Goal: Transaction & Acquisition: Purchase product/service

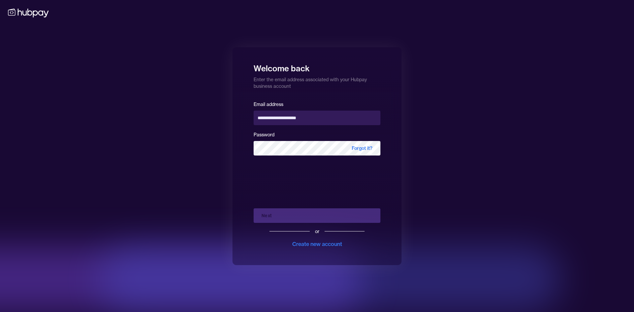
click at [282, 216] on div "Next or Create new account" at bounding box center [316, 225] width 127 height 45
click at [282, 215] on button "Next" at bounding box center [316, 215] width 127 height 15
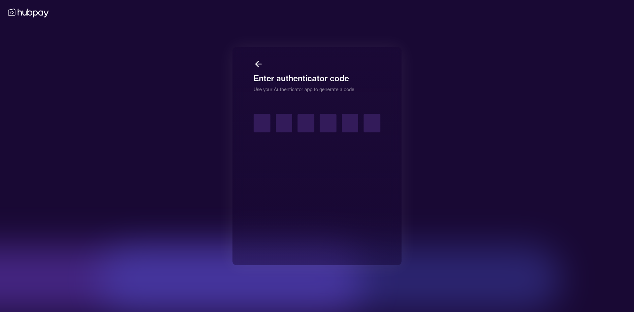
click at [249, 122] on div "Enter authenticator code Use your Authenticator app to generate a code" at bounding box center [316, 156] width 169 height 218
click at [258, 123] on input "text" at bounding box center [261, 123] width 17 height 18
type input "*"
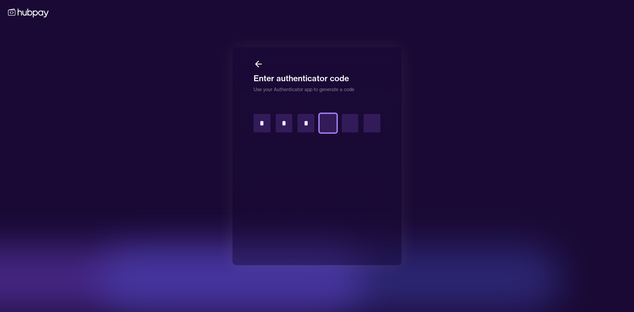
type input "*"
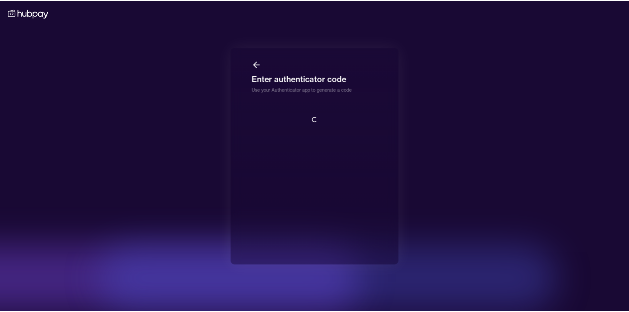
scroll to position [1, 0]
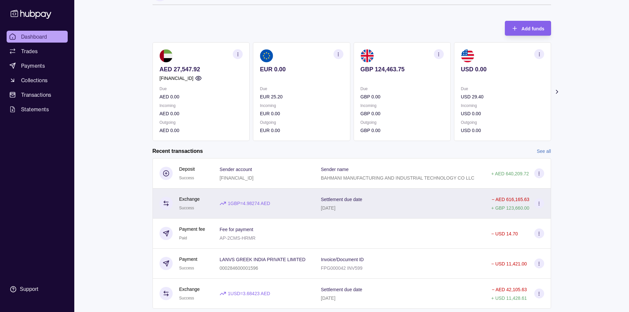
scroll to position [33, 0]
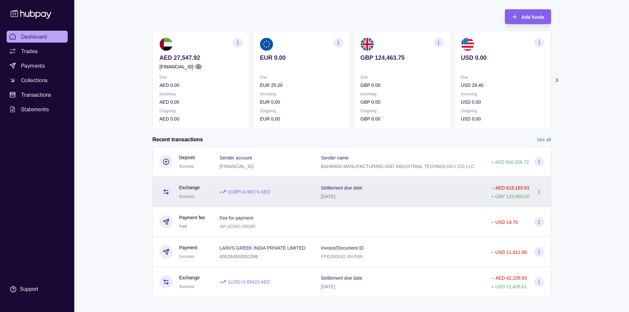
click at [408, 185] on div "Settlement due date [DATE]" at bounding box center [399, 191] width 157 height 17
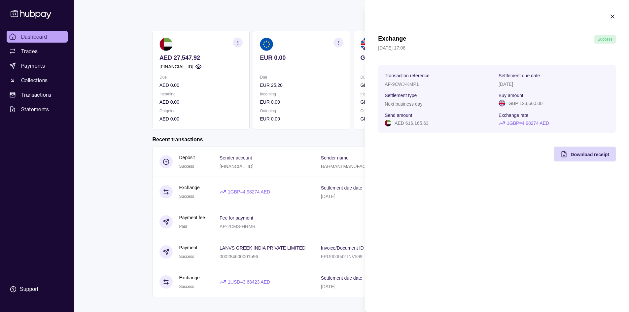
click at [123, 167] on html "Dashboard Trades Payments Collections Transactions Statements Support M Hello, …" at bounding box center [314, 142] width 629 height 351
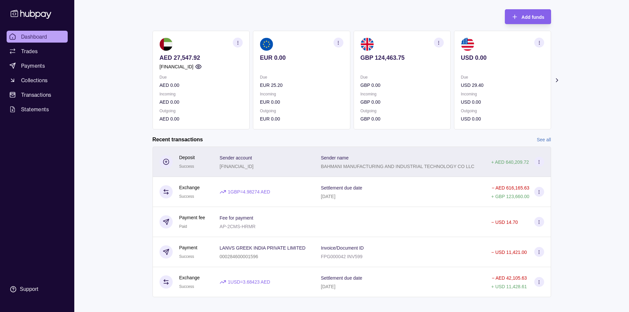
click at [401, 171] on div "Sender name BAHMANI MANUFACTURING AND INDUSTRIAL TECHNOLOGY CO LLC" at bounding box center [399, 162] width 170 height 30
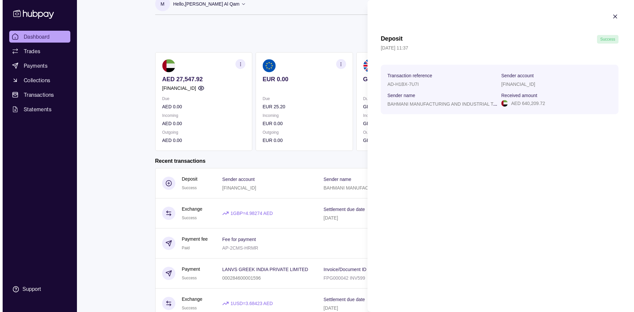
scroll to position [0, 0]
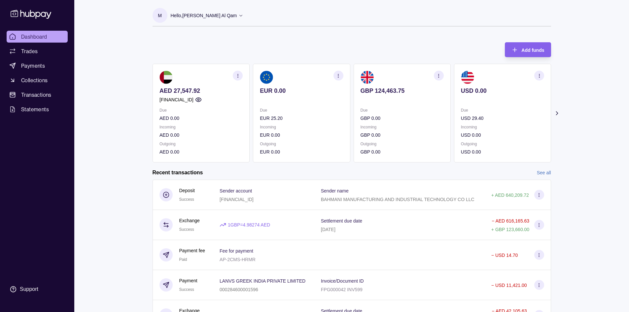
click at [210, 42] on html "Dashboard Trades Payments Collections Transactions Statements Support M Hello, …" at bounding box center [314, 175] width 629 height 351
click at [50, 62] on link "Payments" at bounding box center [37, 66] width 61 height 12
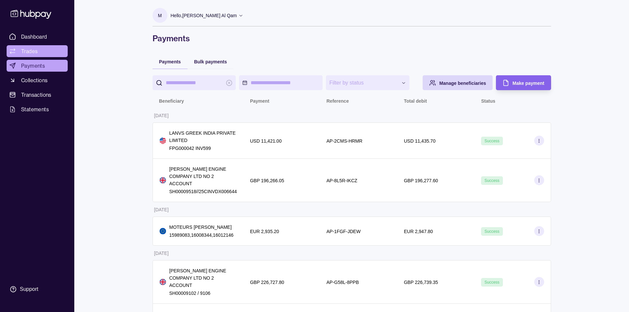
click at [29, 45] on link "Trades" at bounding box center [37, 51] width 61 height 12
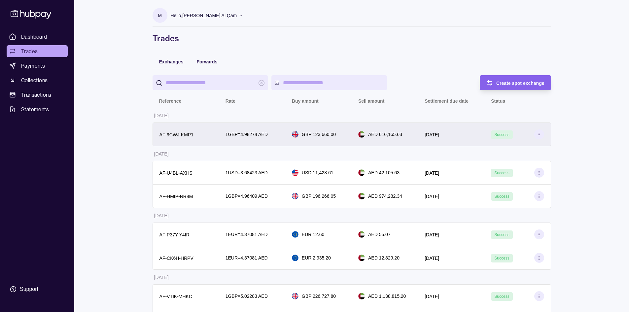
click at [344, 138] on div "GBP 123,660.00" at bounding box center [318, 134] width 53 height 7
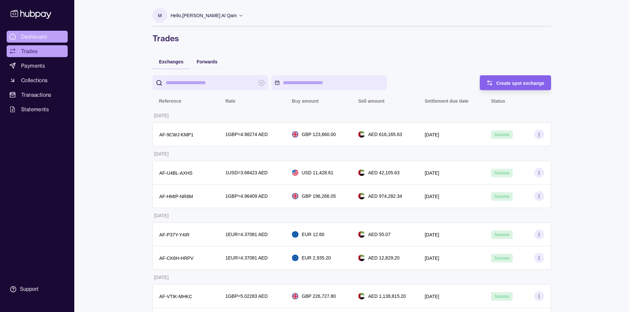
click at [41, 39] on span "Dashboard" at bounding box center [34, 37] width 26 height 8
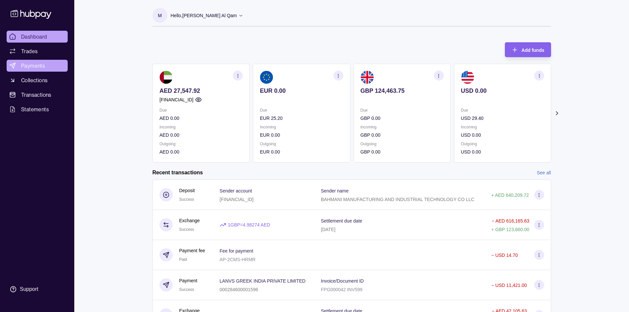
click at [56, 65] on link "Payments" at bounding box center [37, 66] width 61 height 12
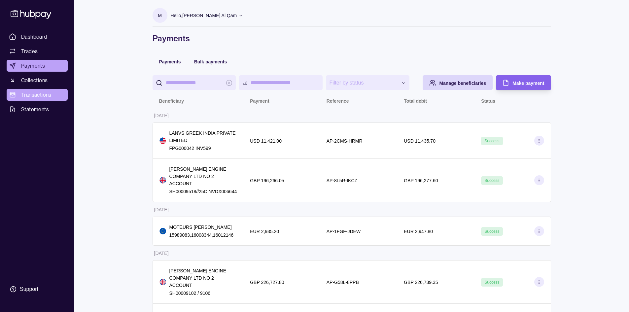
click at [46, 100] on link "Transactions" at bounding box center [37, 95] width 61 height 12
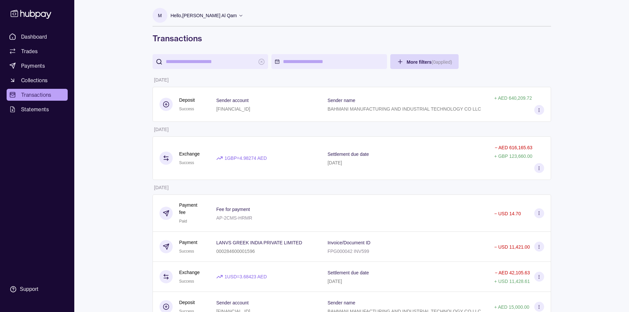
click at [43, 39] on span "Dashboard" at bounding box center [34, 37] width 26 height 8
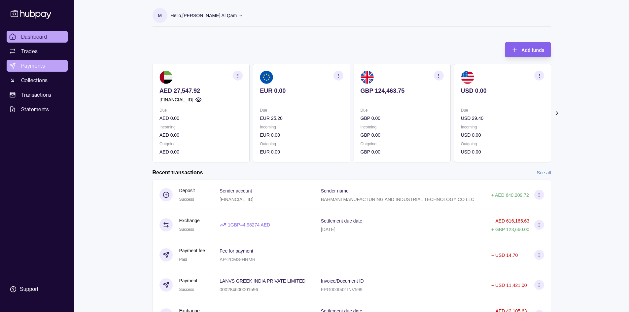
click at [49, 64] on link "Payments" at bounding box center [37, 66] width 61 height 12
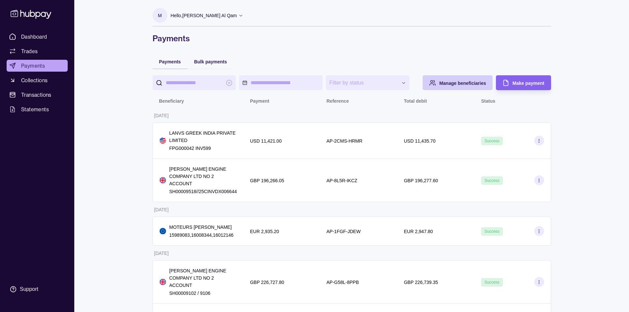
click at [465, 84] on span "Manage beneficiaries" at bounding box center [462, 83] width 47 height 5
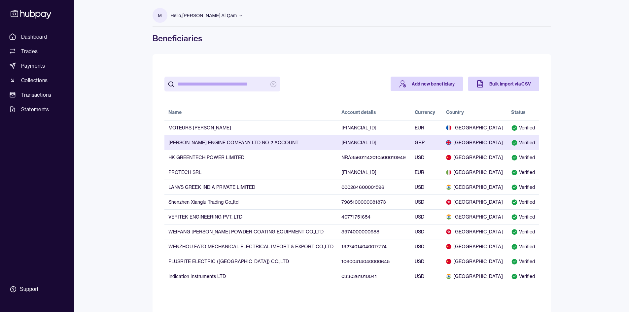
click at [259, 147] on td "[PERSON_NAME] ENGINE COMPANY LTD NO 2 ACCOUNT" at bounding box center [250, 142] width 173 height 15
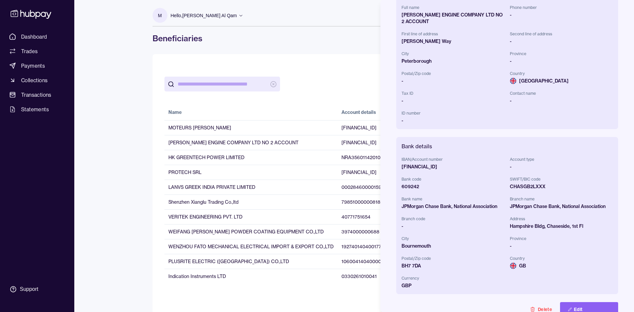
scroll to position [103, 0]
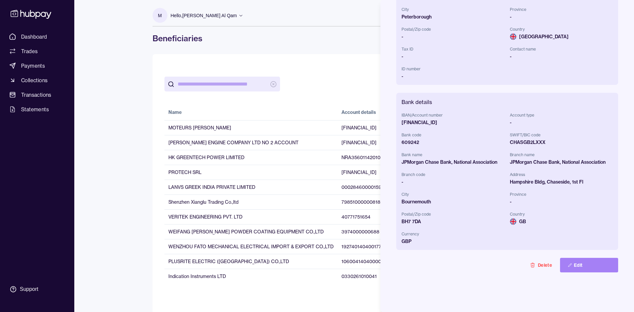
click at [581, 269] on button "Edit" at bounding box center [589, 265] width 58 height 15
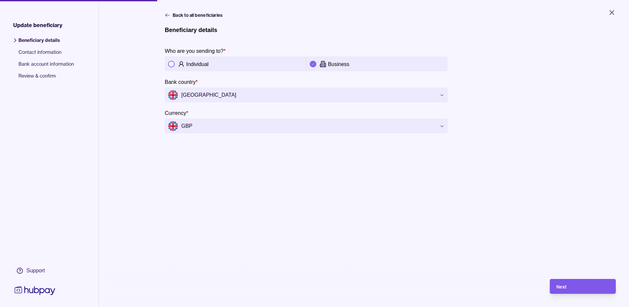
click at [589, 288] on div "Next" at bounding box center [582, 286] width 53 height 8
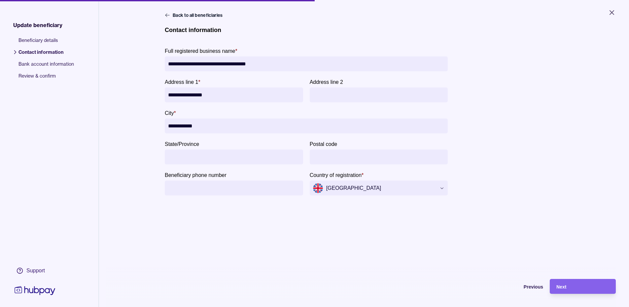
click at [211, 64] on input "**********" at bounding box center [306, 63] width 276 height 15
type input "**********"
click at [582, 290] on div "Next" at bounding box center [582, 286] width 53 height 8
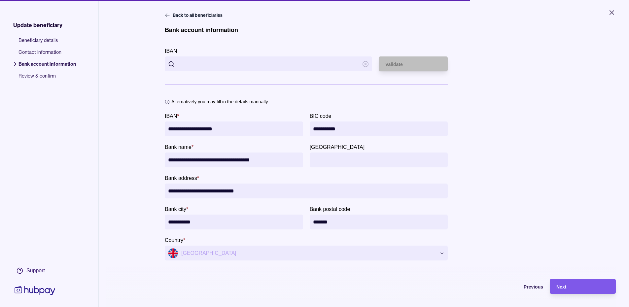
click at [582, 290] on div "Next" at bounding box center [582, 286] width 53 height 8
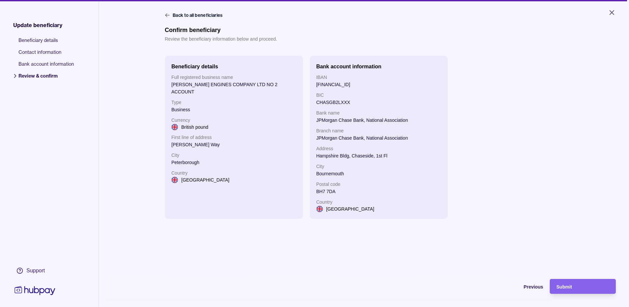
click at [582, 290] on div "Submit" at bounding box center [582, 286] width 53 height 8
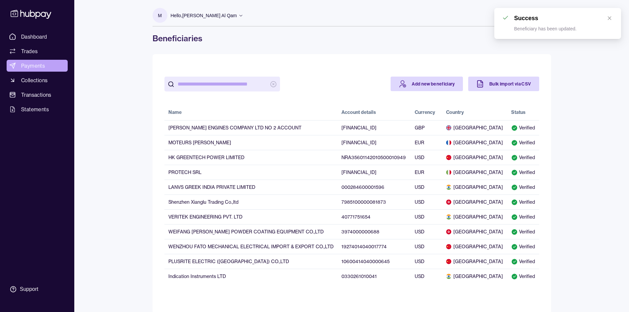
click at [41, 69] on span "Payments" at bounding box center [33, 66] width 24 height 8
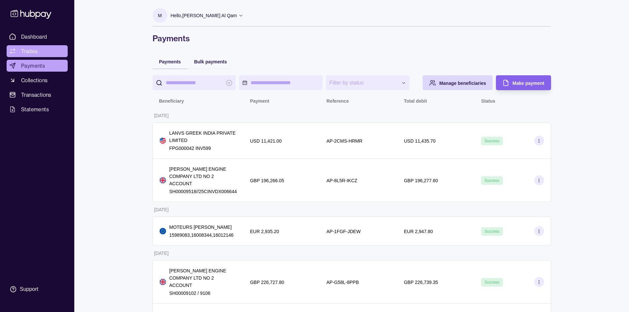
click at [42, 48] on link "Trades" at bounding box center [37, 51] width 61 height 12
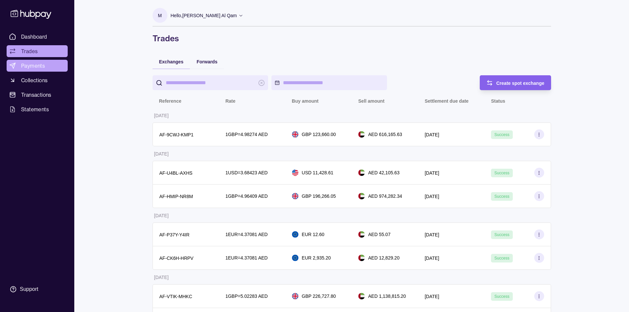
click at [44, 64] on span "Payments" at bounding box center [33, 66] width 24 height 8
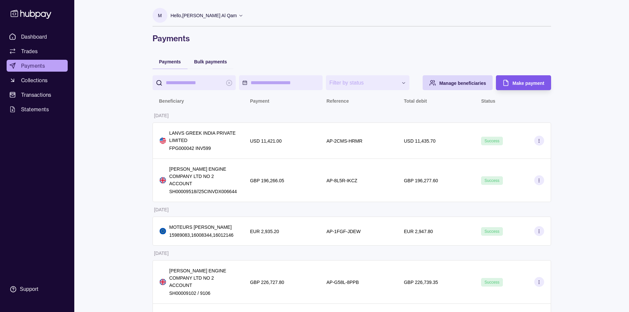
click at [528, 82] on span "Make payment" at bounding box center [528, 83] width 32 height 5
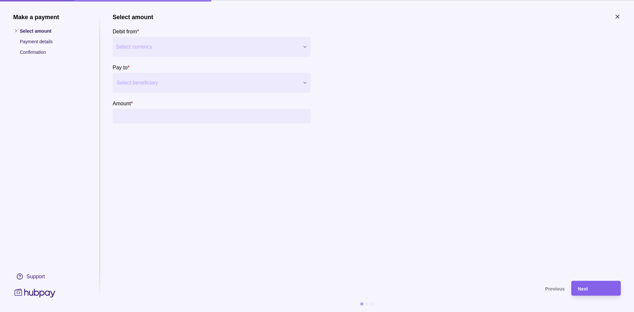
click at [180, 83] on div at bounding box center [207, 82] width 182 height 9
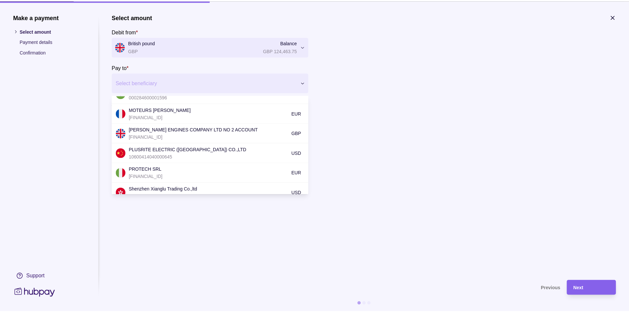
scroll to position [99, 0]
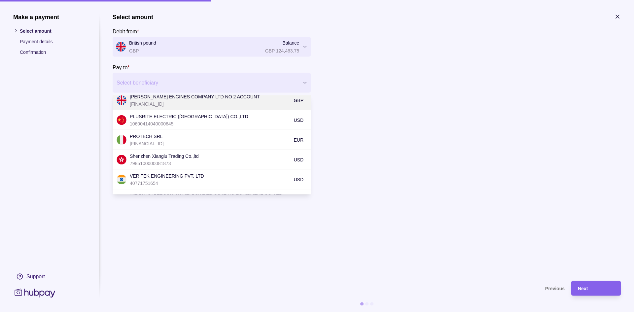
click at [186, 105] on p "[FINANCIAL_ID]" at bounding box center [210, 103] width 160 height 7
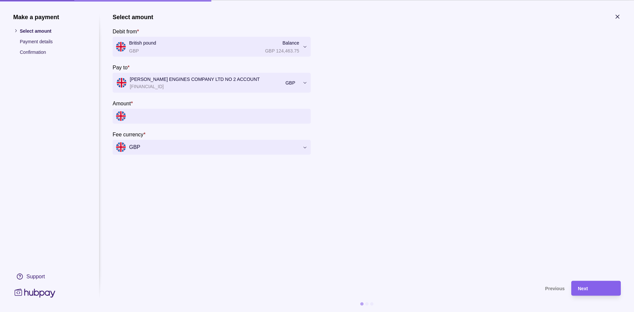
click at [176, 117] on input "Amount *" at bounding box center [218, 116] width 178 height 15
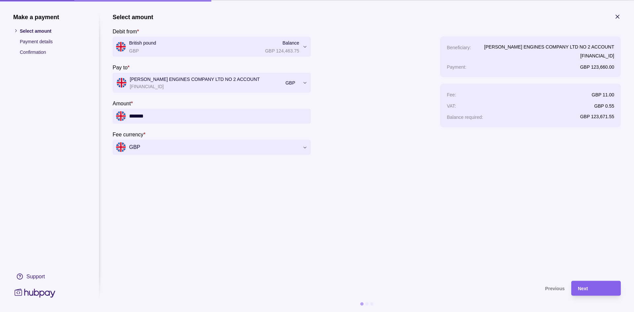
type input "*******"
click at [581, 292] on div "Next" at bounding box center [591, 288] width 46 height 15
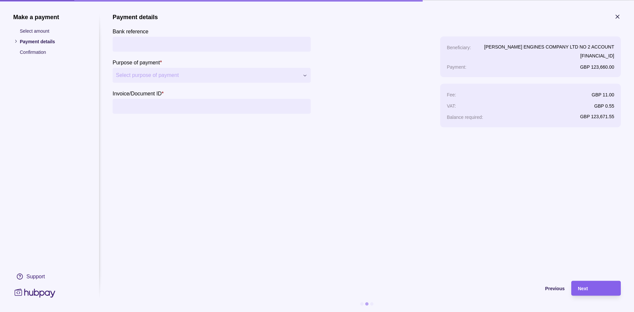
click at [157, 45] on input "Bank reference" at bounding box center [211, 44] width 191 height 15
paste input "**********"
type input "**********"
click at [159, 109] on input "Invoice/Document ID *" at bounding box center [211, 106] width 191 height 15
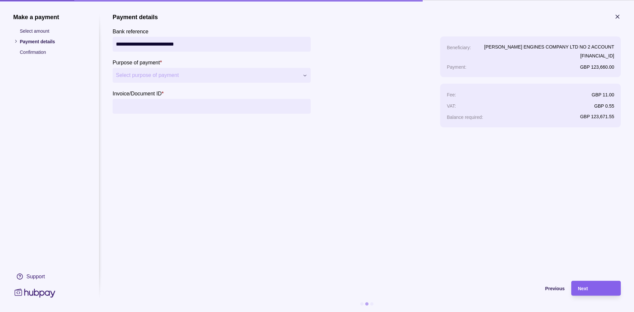
paste input "**********"
type input "**********"
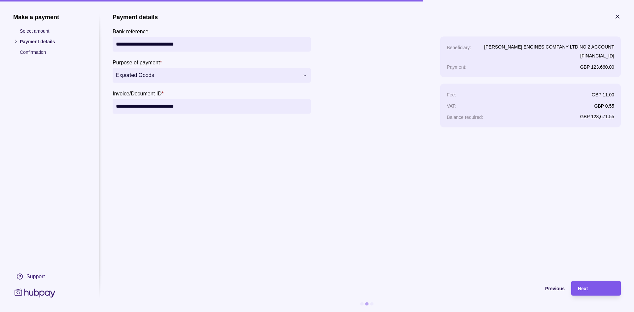
click at [595, 285] on div "Next" at bounding box center [596, 288] width 36 height 8
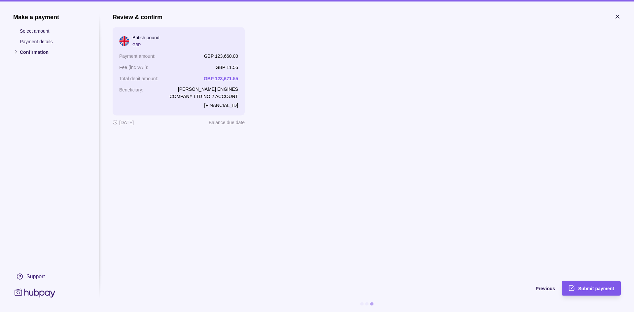
click at [591, 292] on div "Submit payment" at bounding box center [586, 288] width 56 height 15
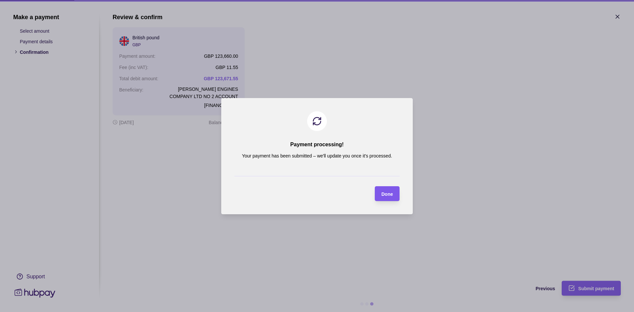
click at [387, 191] on div "Done" at bounding box center [387, 193] width 12 height 8
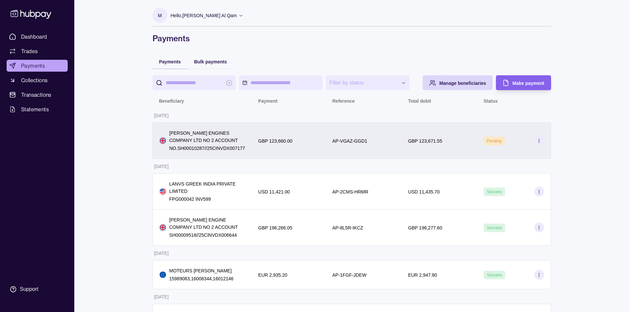
click at [450, 139] on div "GBP 123,671.55" at bounding box center [439, 141] width 62 height 8
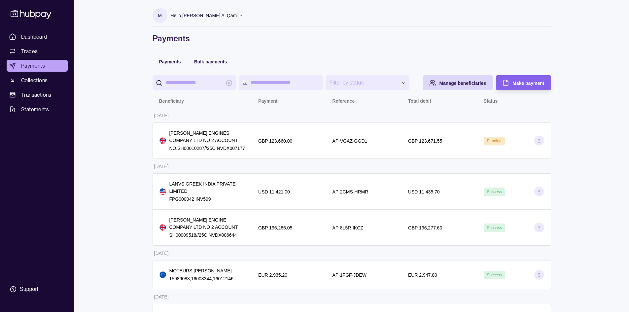
click at [41, 43] on html "**********" at bounding box center [314, 210] width 629 height 421
drag, startPoint x: 36, startPoint y: 119, endPoint x: 36, endPoint y: 112, distance: 7.3
click at [36, 119] on div "Dashboard Trades Payments Collections Transactions Statements Support" at bounding box center [37, 163] width 66 height 265
click at [36, 106] on span "Statements" at bounding box center [35, 109] width 28 height 8
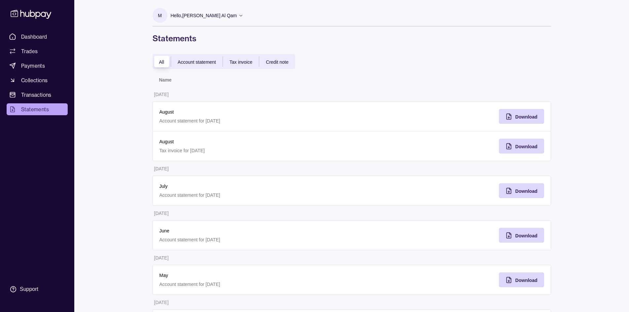
click at [205, 66] on div "All Account statement Tax invoice Credit note" at bounding box center [223, 61] width 143 height 15
click at [202, 62] on span "Account statement" at bounding box center [197, 61] width 38 height 5
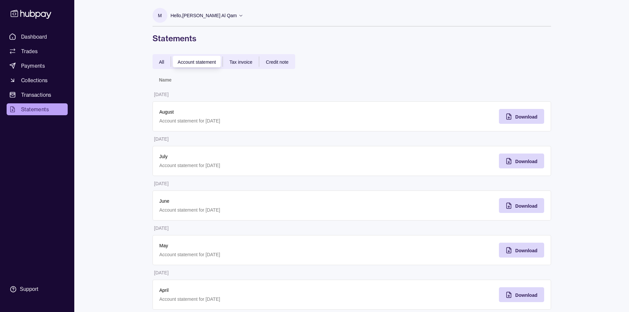
click at [163, 61] on span "All" at bounding box center [161, 61] width 5 height 5
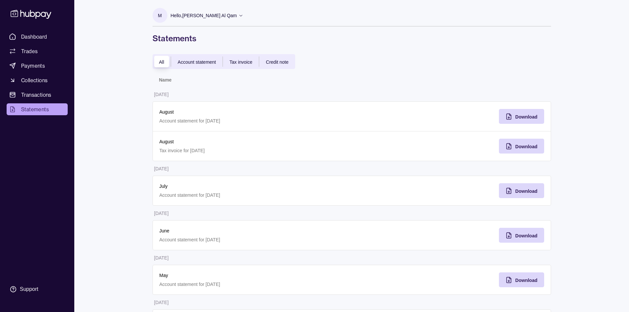
click at [236, 60] on span "Tax invoice" at bounding box center [240, 61] width 23 height 5
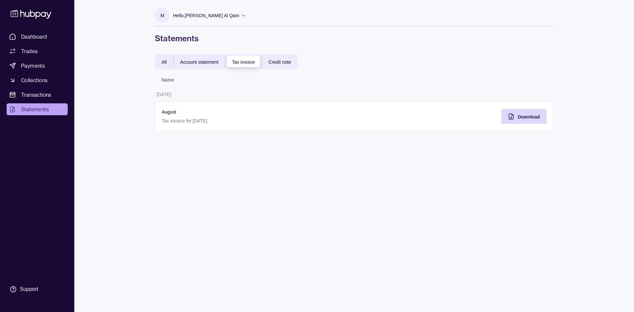
click at [283, 61] on span "Credit note" at bounding box center [279, 61] width 22 height 5
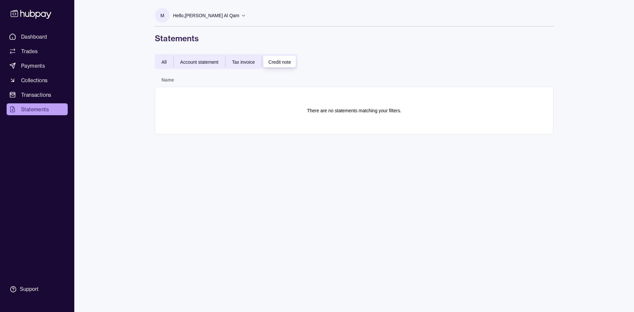
click at [162, 65] on div "All" at bounding box center [164, 62] width 18 height 8
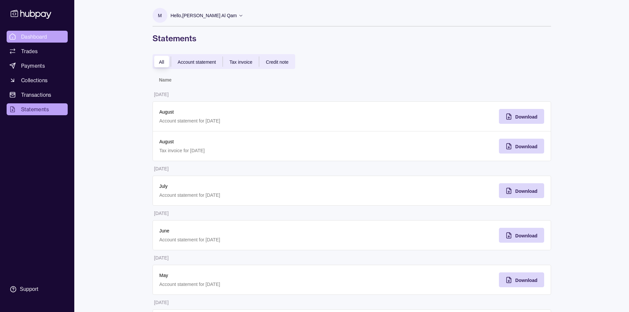
click at [47, 37] on span "Dashboard" at bounding box center [34, 37] width 26 height 8
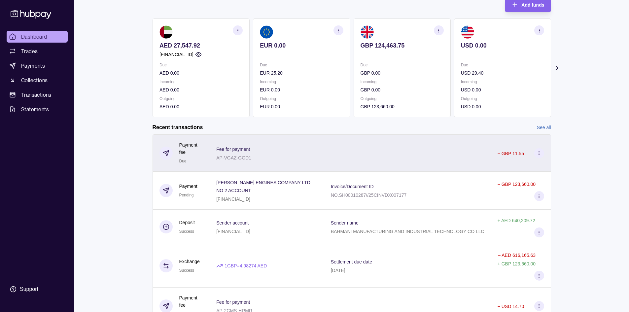
scroll to position [79, 0]
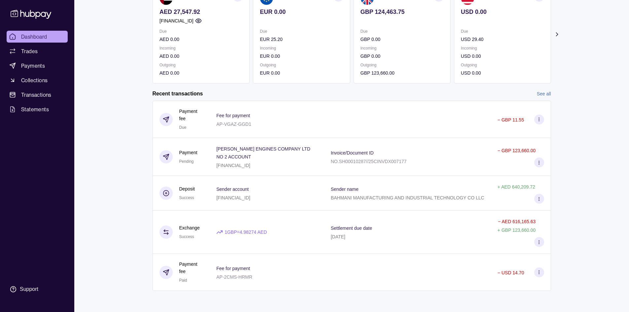
click at [542, 89] on section "Add funds AED 27,547.92 [FINANCIAL_ID] Due AED 0.00 Incoming AED 0.00 Outgoing …" at bounding box center [351, 130] width 425 height 347
click at [543, 94] on link "See all" at bounding box center [544, 93] width 14 height 7
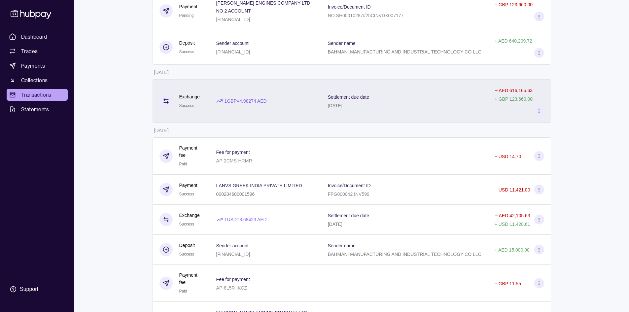
scroll to position [165, 0]
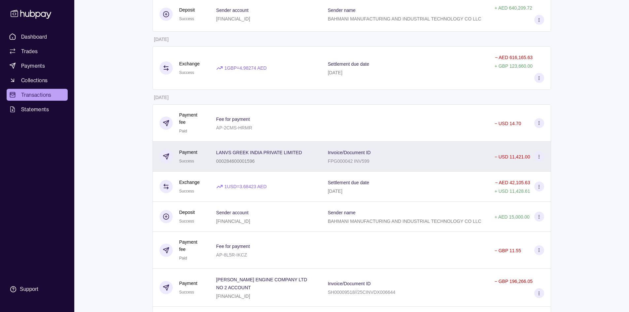
click at [420, 159] on div "Invoice/Document ID FPG000042 INV599" at bounding box center [404, 156] width 153 height 17
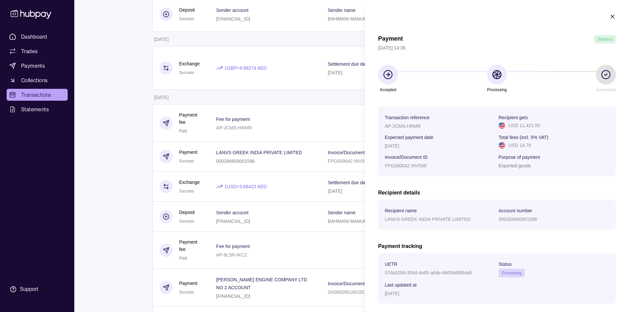
click at [105, 34] on html "Dashboard Trades Payments Collections Transactions Statements Support M Hello, …" at bounding box center [314, 271] width 629 height 872
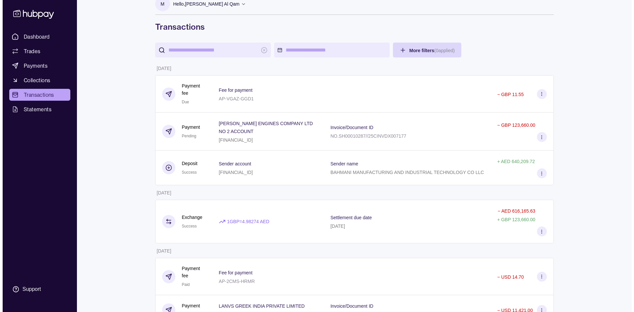
scroll to position [0, 0]
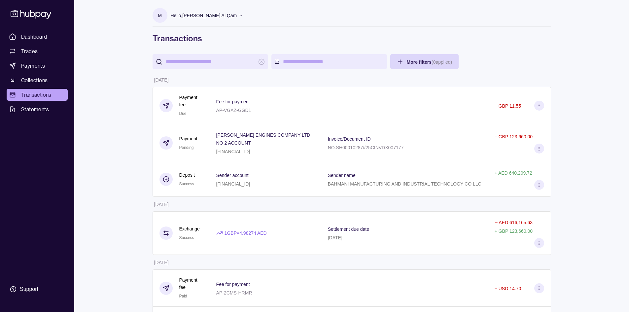
click at [243, 17] on icon at bounding box center [240, 15] width 5 height 5
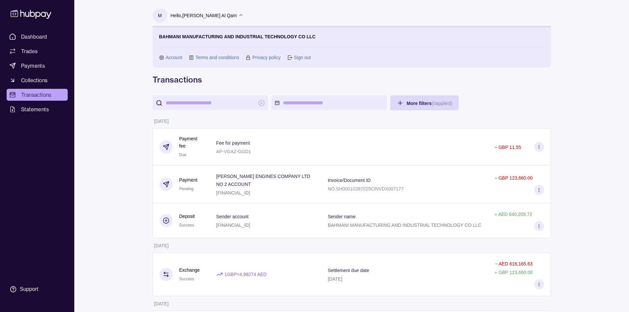
click at [296, 58] on link "Sign out" at bounding box center [302, 57] width 17 height 7
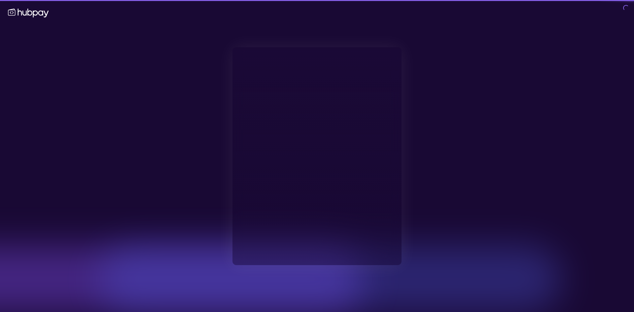
type input "**********"
